Goal: Task Accomplishment & Management: Use online tool/utility

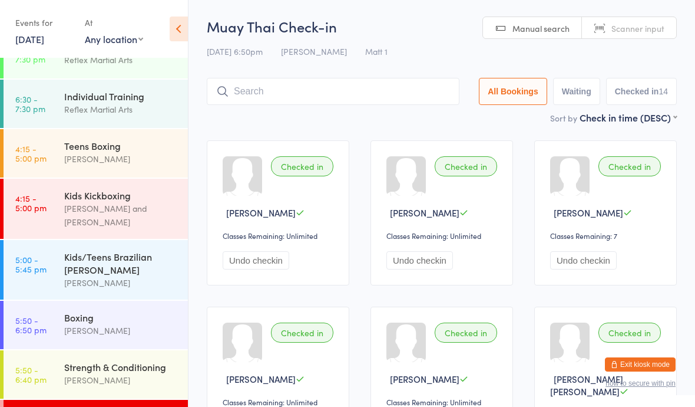
click at [137, 361] on div "Strength & Conditioning" at bounding box center [121, 366] width 114 height 13
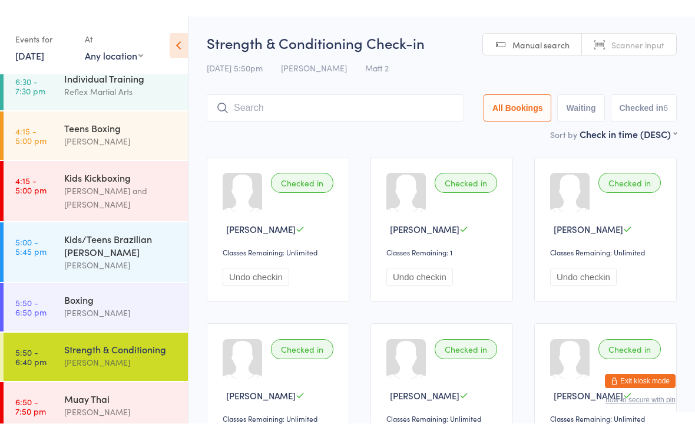
scroll to position [61, 0]
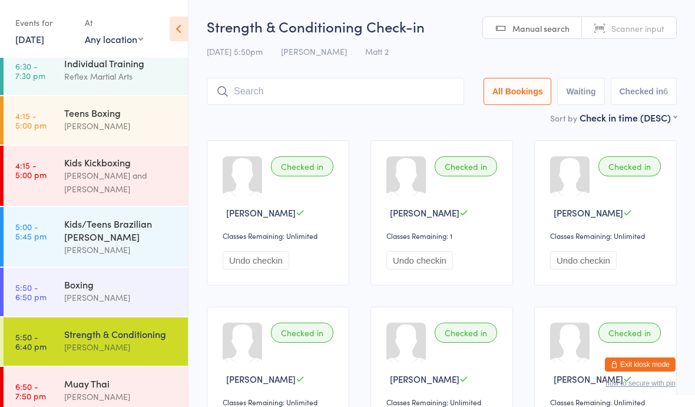
click at [126, 367] on div "Muay Thai [PERSON_NAME]" at bounding box center [126, 390] width 124 height 47
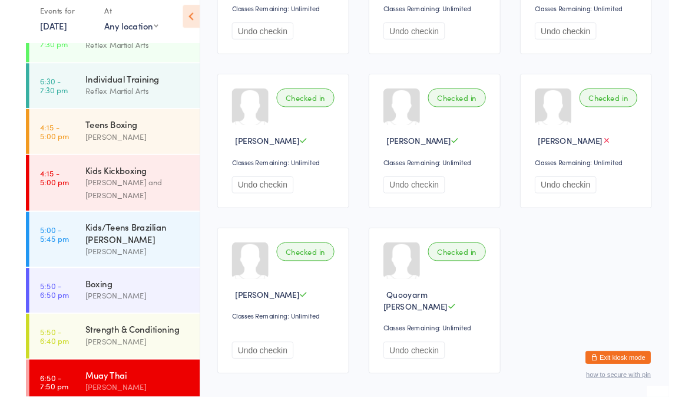
scroll to position [665, 0]
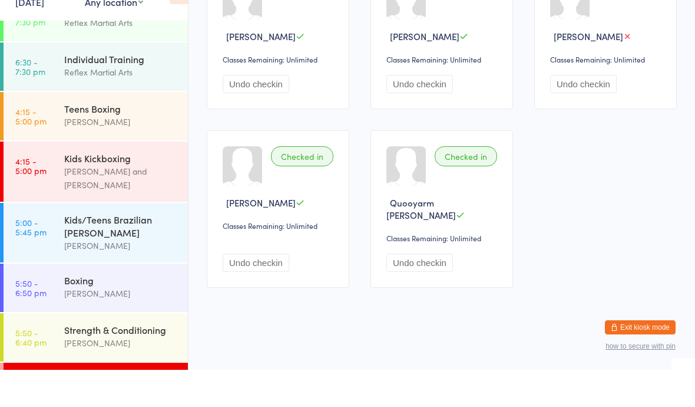
click at [108, 311] on div "Boxing" at bounding box center [121, 317] width 114 height 13
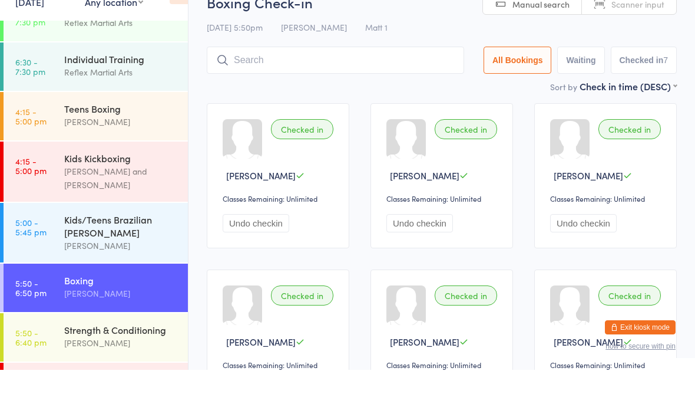
scroll to position [26, 0]
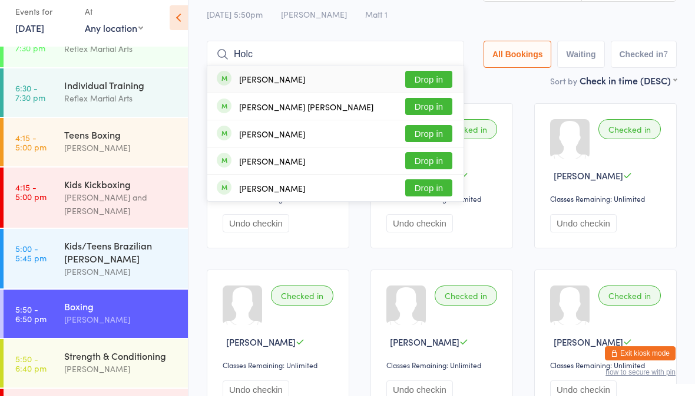
type input "Holc"
click at [418, 82] on button "Drop in" at bounding box center [428, 90] width 47 height 17
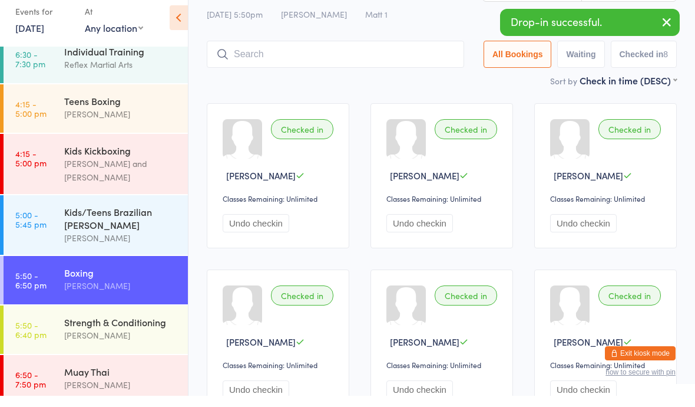
scroll to position [61, 0]
click at [98, 367] on div "Muay Thai [PERSON_NAME]" at bounding box center [126, 390] width 124 height 47
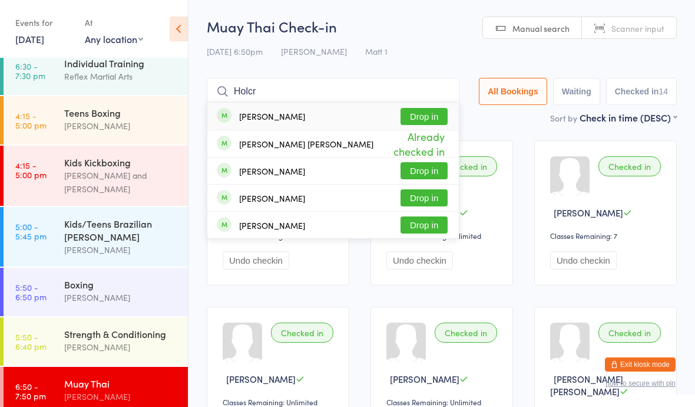
type input "Holcr"
click at [408, 119] on button "Drop in" at bounding box center [424, 116] width 47 height 17
